Goal: Task Accomplishment & Management: Manage account settings

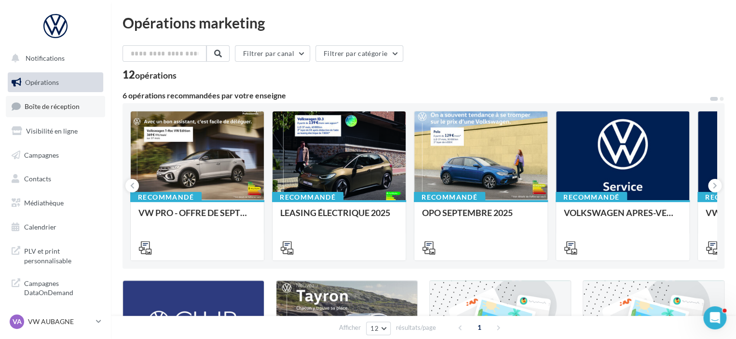
click at [68, 109] on span "Boîte de réception" at bounding box center [52, 106] width 55 height 8
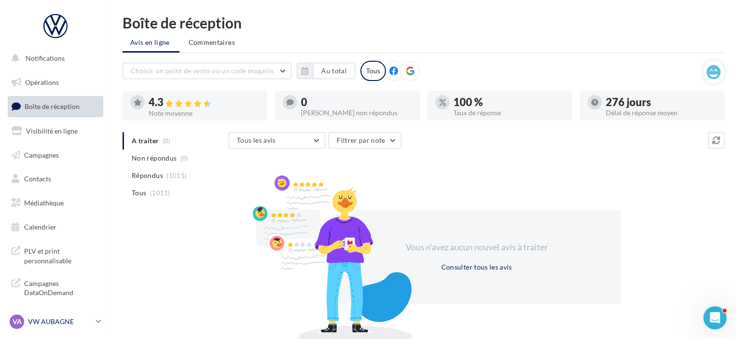
click at [92, 320] on p "VW AUBAGNE" at bounding box center [60, 322] width 64 height 10
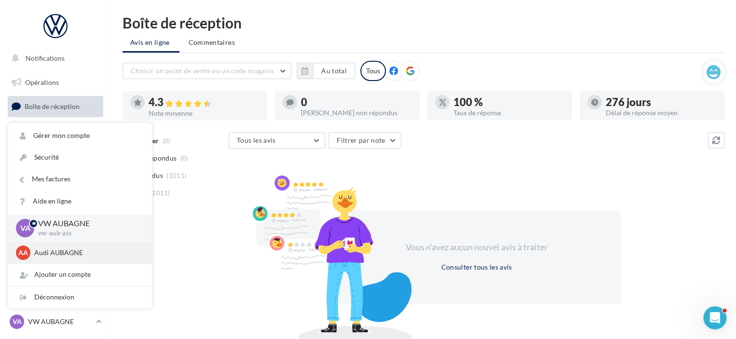
click at [60, 251] on p "Audi AUBAGNE" at bounding box center [87, 253] width 106 height 10
